Goal: Task Accomplishment & Management: Complete application form

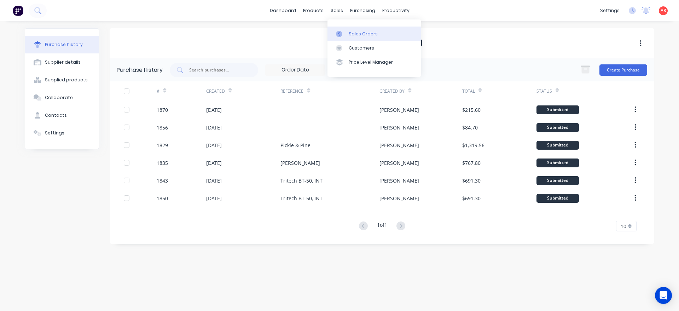
click at [343, 32] on div at bounding box center [341, 34] width 11 height 6
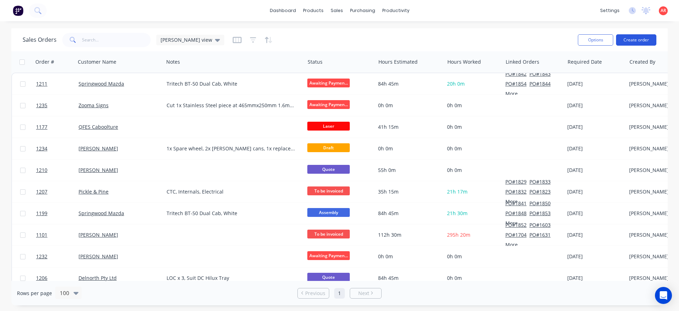
click at [642, 38] on button "Create order" at bounding box center [636, 39] width 40 height 11
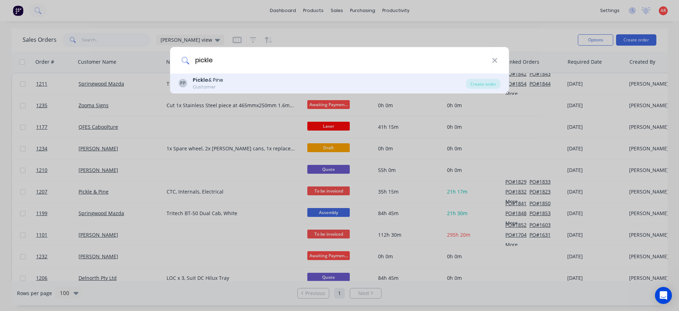
type input "pickle"
click at [213, 81] on div "Pickle & Pine" at bounding box center [208, 79] width 30 height 7
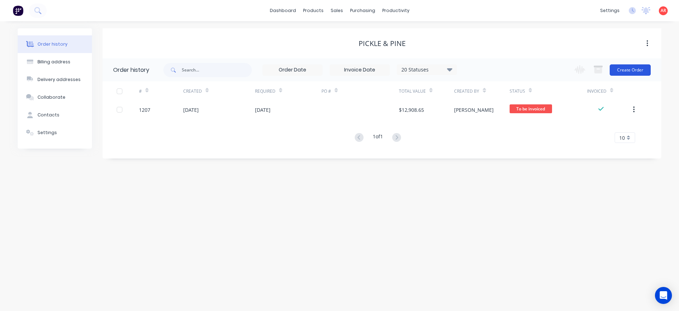
click at [642, 71] on button "Create Order" at bounding box center [630, 69] width 41 height 11
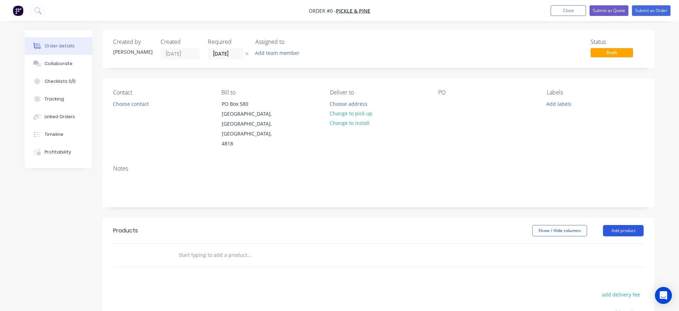
click at [628, 225] on button "Add product" at bounding box center [623, 230] width 41 height 11
click at [635, 243] on div "Product catalogue" at bounding box center [610, 248] width 54 height 10
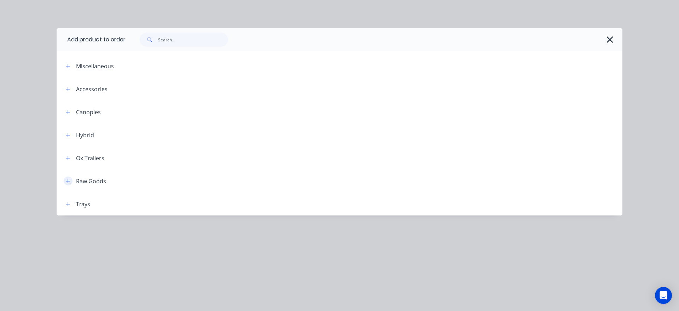
click at [69, 183] on icon "button" at bounding box center [68, 181] width 4 height 5
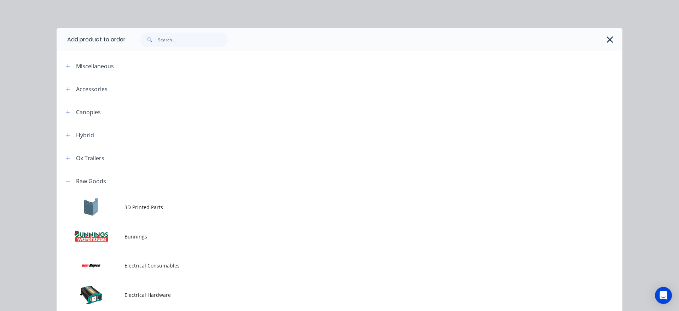
scroll to position [81, 0]
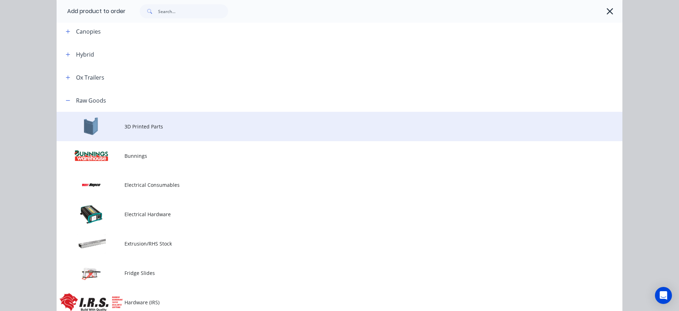
click at [152, 134] on td "3D Printed Parts" at bounding box center [374, 126] width 498 height 29
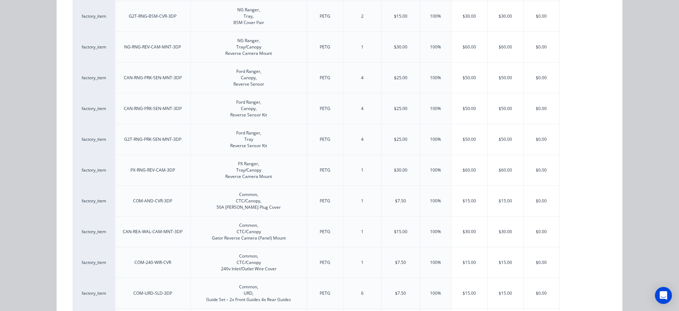
scroll to position [444, 0]
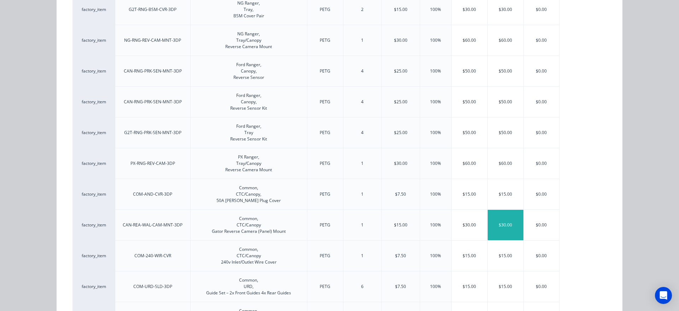
click at [501, 229] on div "$30.00" at bounding box center [506, 225] width 36 height 30
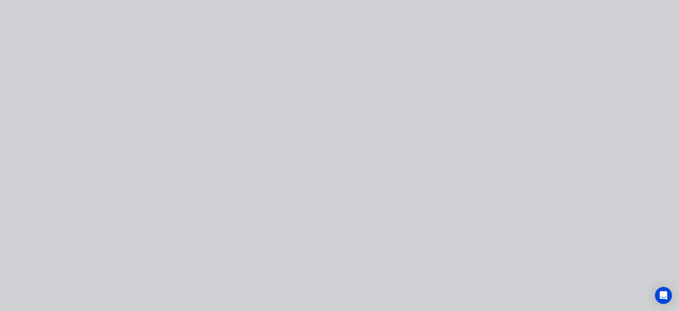
scroll to position [0, 0]
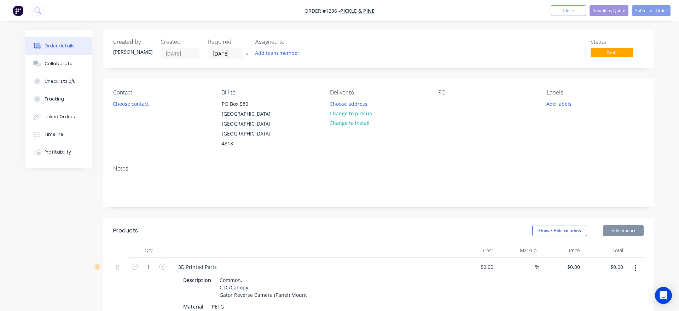
type input "$15.00"
type input "100"
type input "$30.00"
click at [638, 225] on button "Add product" at bounding box center [623, 230] width 41 height 11
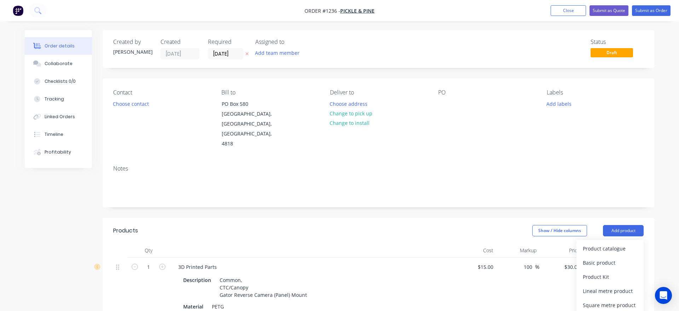
click at [625, 240] on div "Product catalogue Basic product Product Kit Lineal metre product Square metre p…" at bounding box center [610, 305] width 67 height 131
click at [625, 243] on div "Product catalogue" at bounding box center [610, 248] width 54 height 10
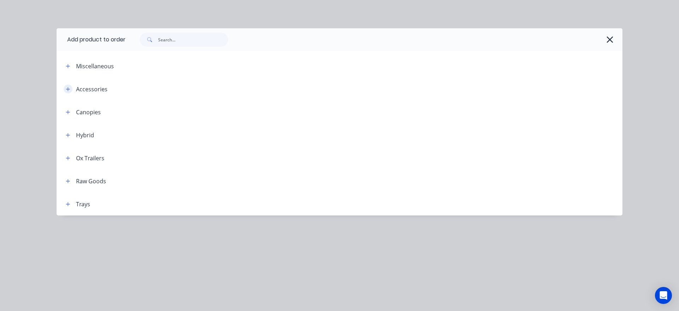
click at [68, 89] on icon "button" at bounding box center [68, 89] width 4 height 5
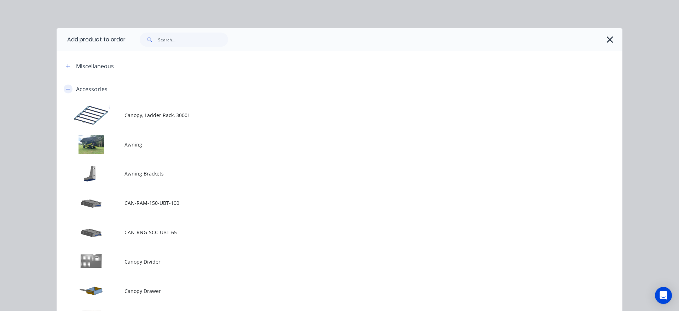
click at [66, 91] on icon "button" at bounding box center [68, 89] width 4 height 5
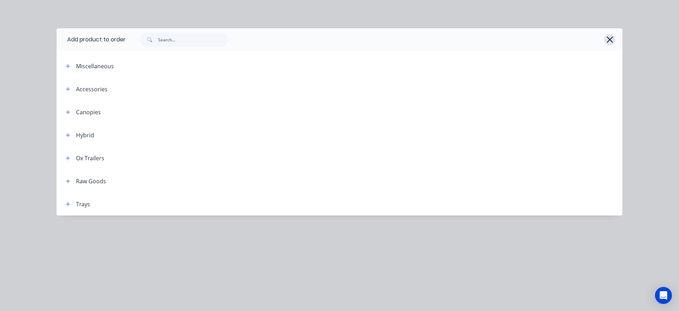
click at [606, 42] on button "button" at bounding box center [609, 39] width 11 height 11
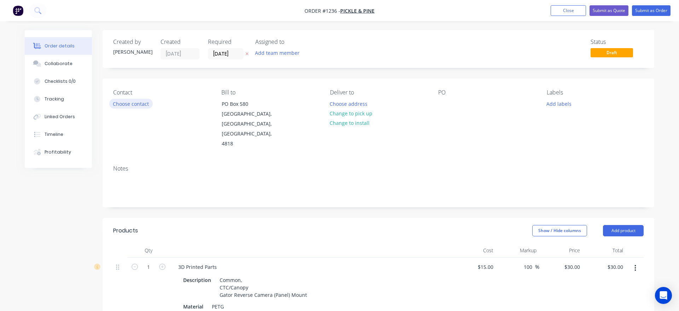
click at [129, 106] on button "Choose contact" at bounding box center [131, 104] width 44 height 10
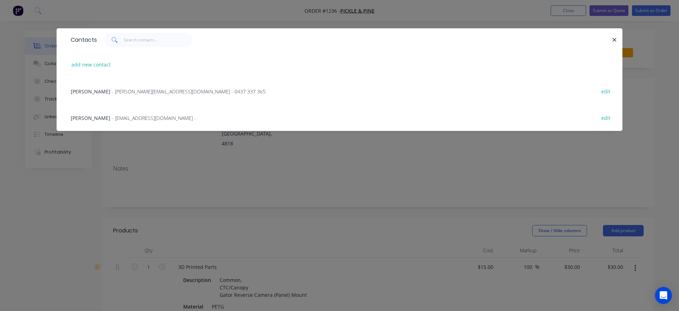
click at [142, 90] on span "- [PERSON_NAME][EMAIL_ADDRESS][DOMAIN_NAME] - 0437 337 365" at bounding box center [189, 91] width 154 height 7
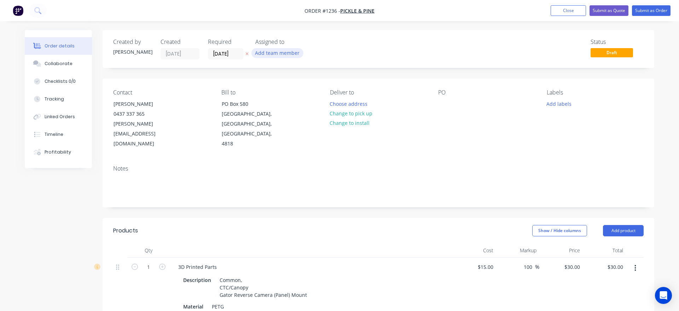
click at [291, 54] on button "Add team member" at bounding box center [278, 53] width 52 height 10
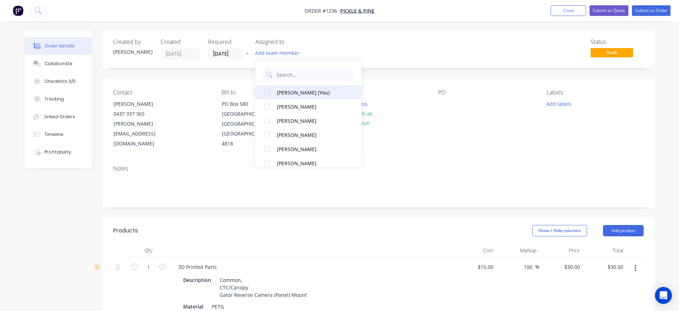
click at [297, 96] on div "[PERSON_NAME] (You)" at bounding box center [312, 92] width 71 height 7
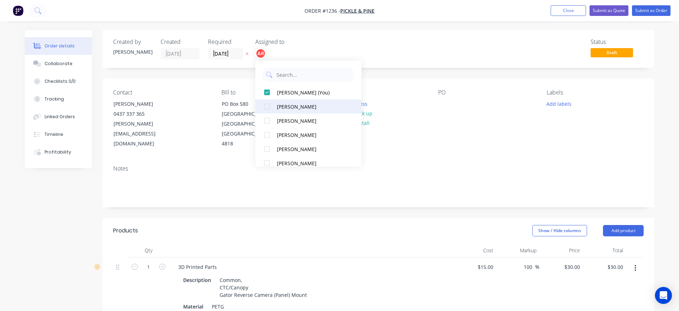
click at [299, 108] on div "[PERSON_NAME]" at bounding box center [312, 106] width 71 height 7
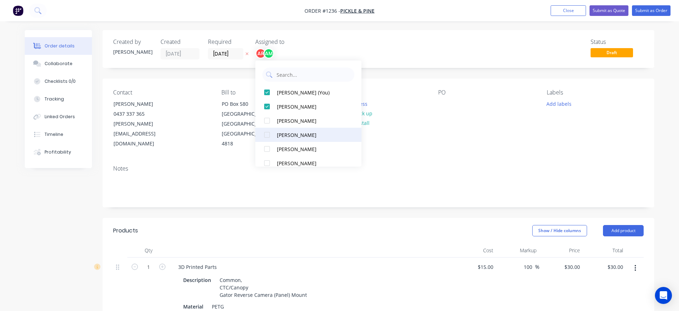
click at [307, 138] on div "[PERSON_NAME]" at bounding box center [312, 134] width 71 height 7
click at [374, 60] on div "Created by [PERSON_NAME] Created [DATE] Required [DATE] Assigned to AR AM JW St…" at bounding box center [379, 49] width 552 height 38
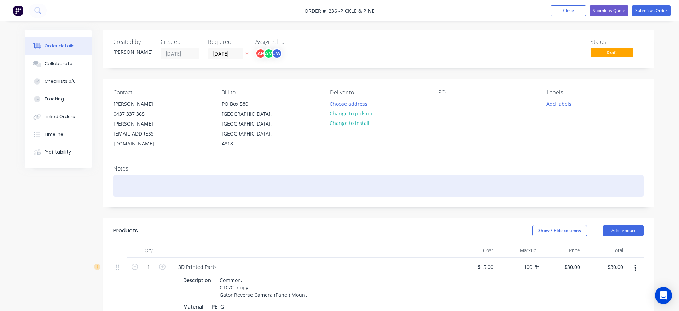
click at [174, 175] on div at bounding box center [378, 186] width 531 height 22
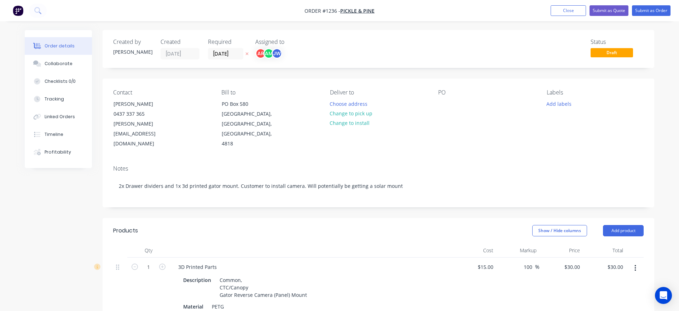
click at [561, 17] on nav "Order #1236 - Pickle & Pine Add product Close Submit as Quote Submit as Order" at bounding box center [339, 10] width 679 height 21
click at [564, 14] on button "Close" at bounding box center [568, 10] width 35 height 11
